Goal: Task Accomplishment & Management: Manage account settings

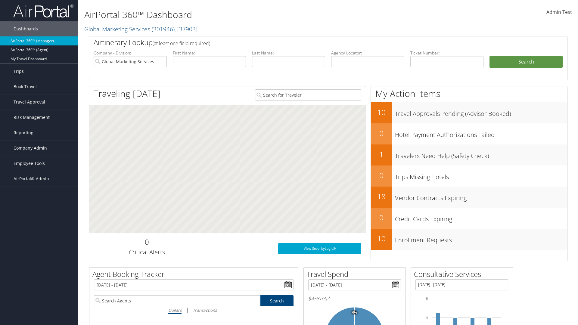
click at [39, 148] on span "Company Admin" at bounding box center [30, 147] width 33 height 15
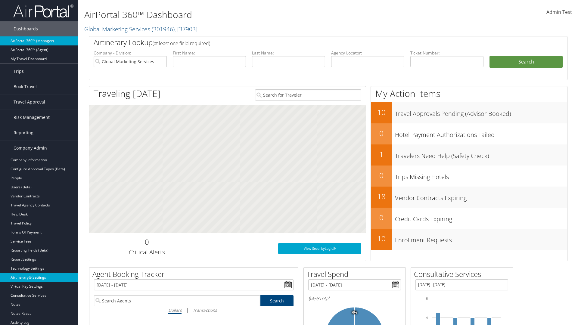
click at [39, 273] on link "Airtinerary® Settings" at bounding box center [39, 277] width 78 height 9
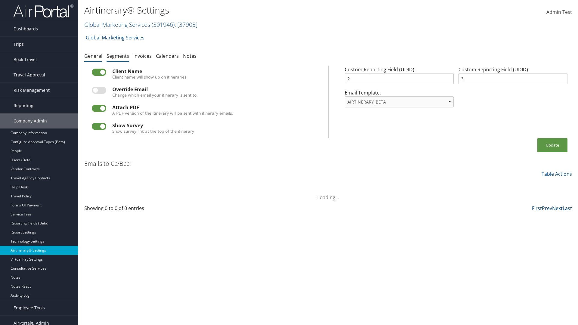
click at [118, 56] on link "Segments" at bounding box center [117, 56] width 23 height 7
